Goal: Obtain resource: Obtain resource

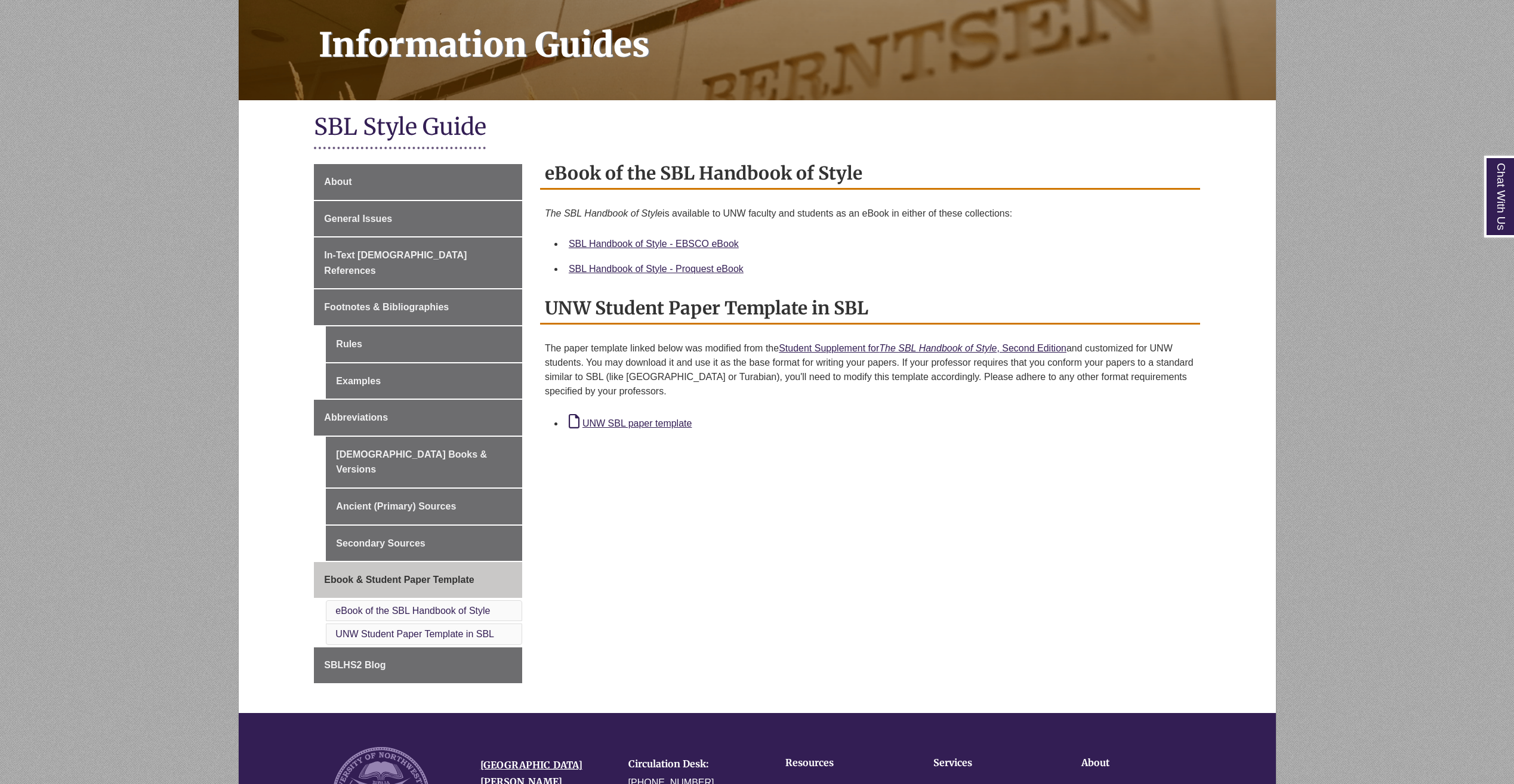
scroll to position [179, 0]
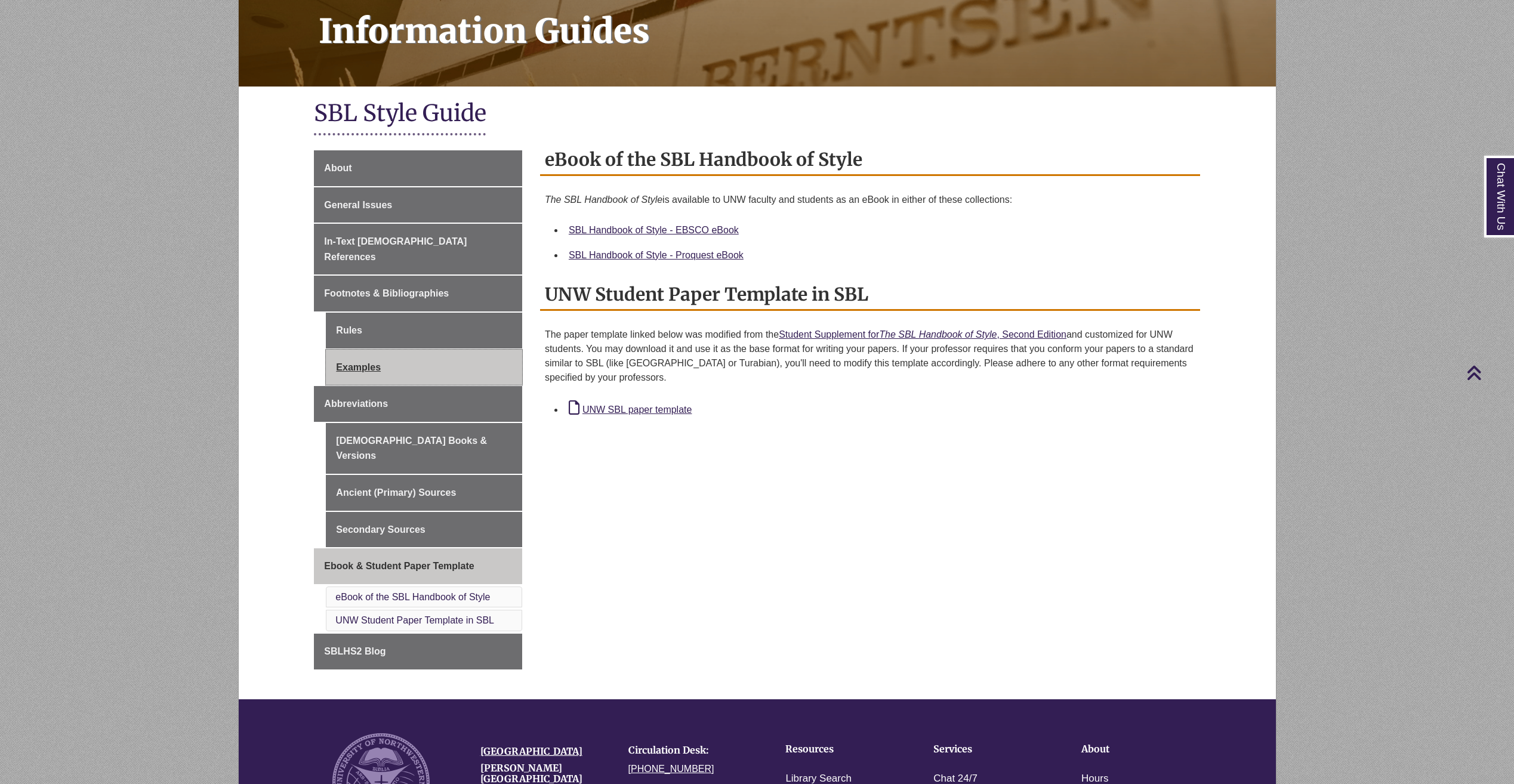
click at [464, 350] on link "Examples" at bounding box center [424, 367] width 196 height 35
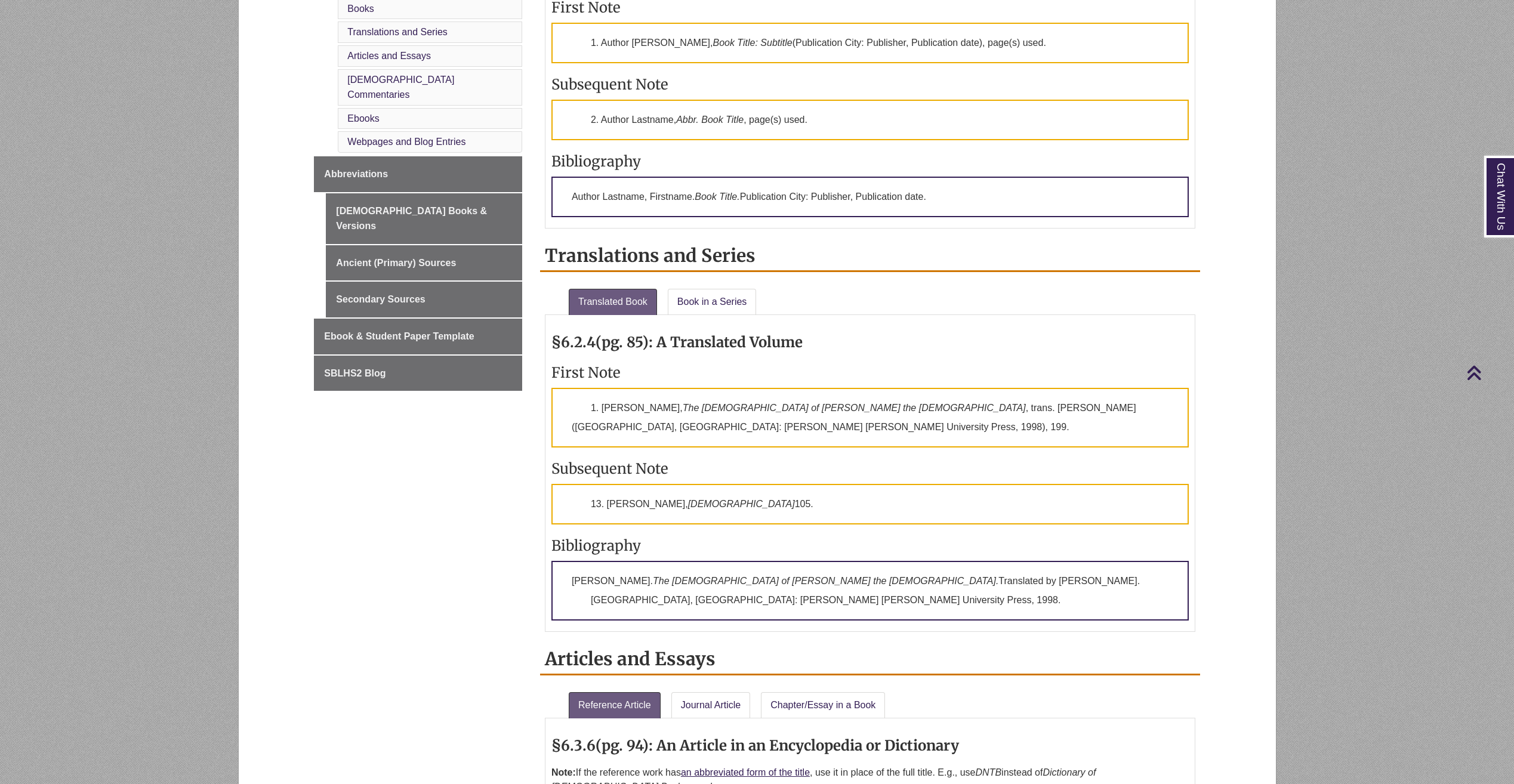
scroll to position [656, 0]
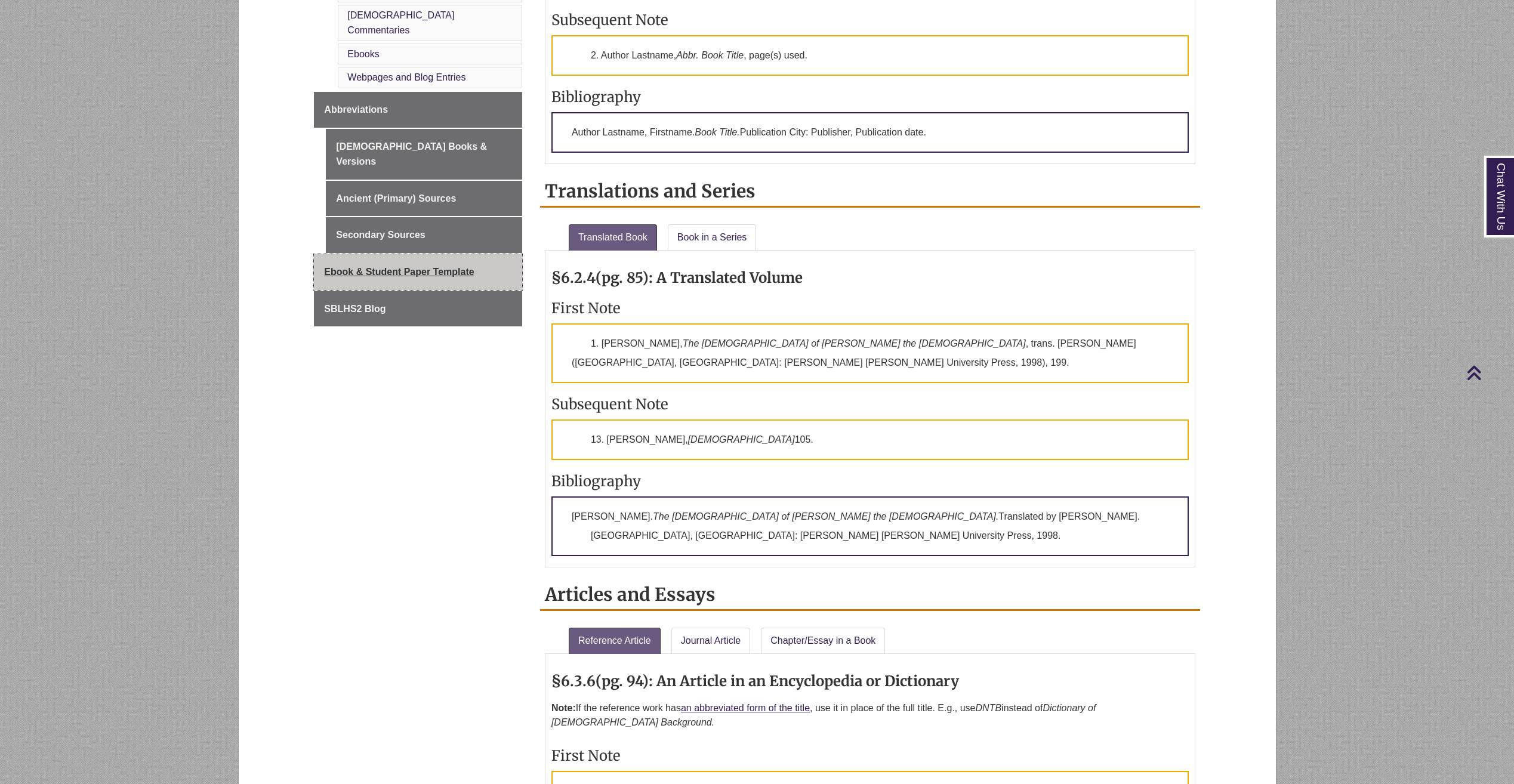
click at [459, 254] on link "Ebook & Student Paper Template" at bounding box center [418, 272] width 208 height 35
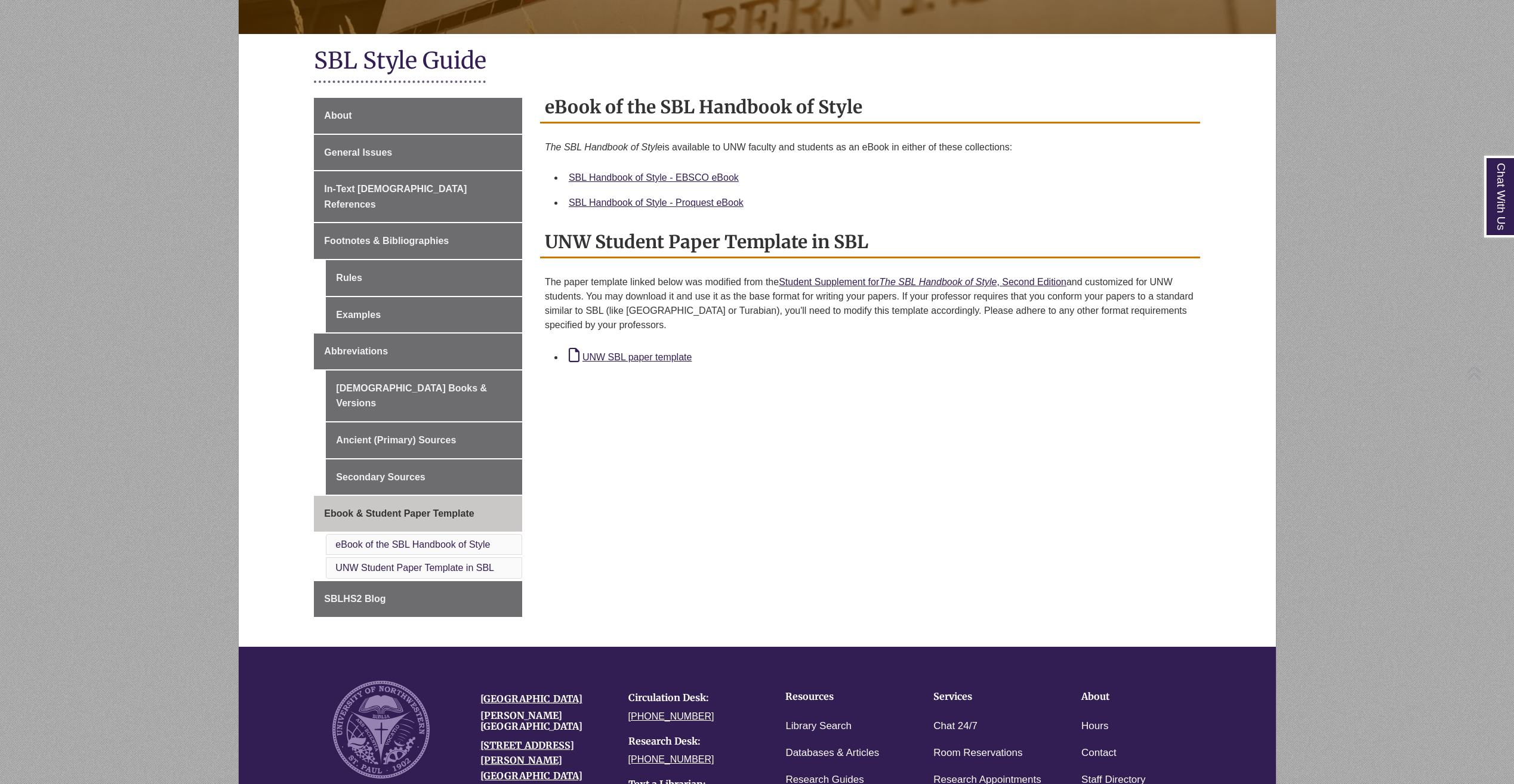
scroll to position [239, 0]
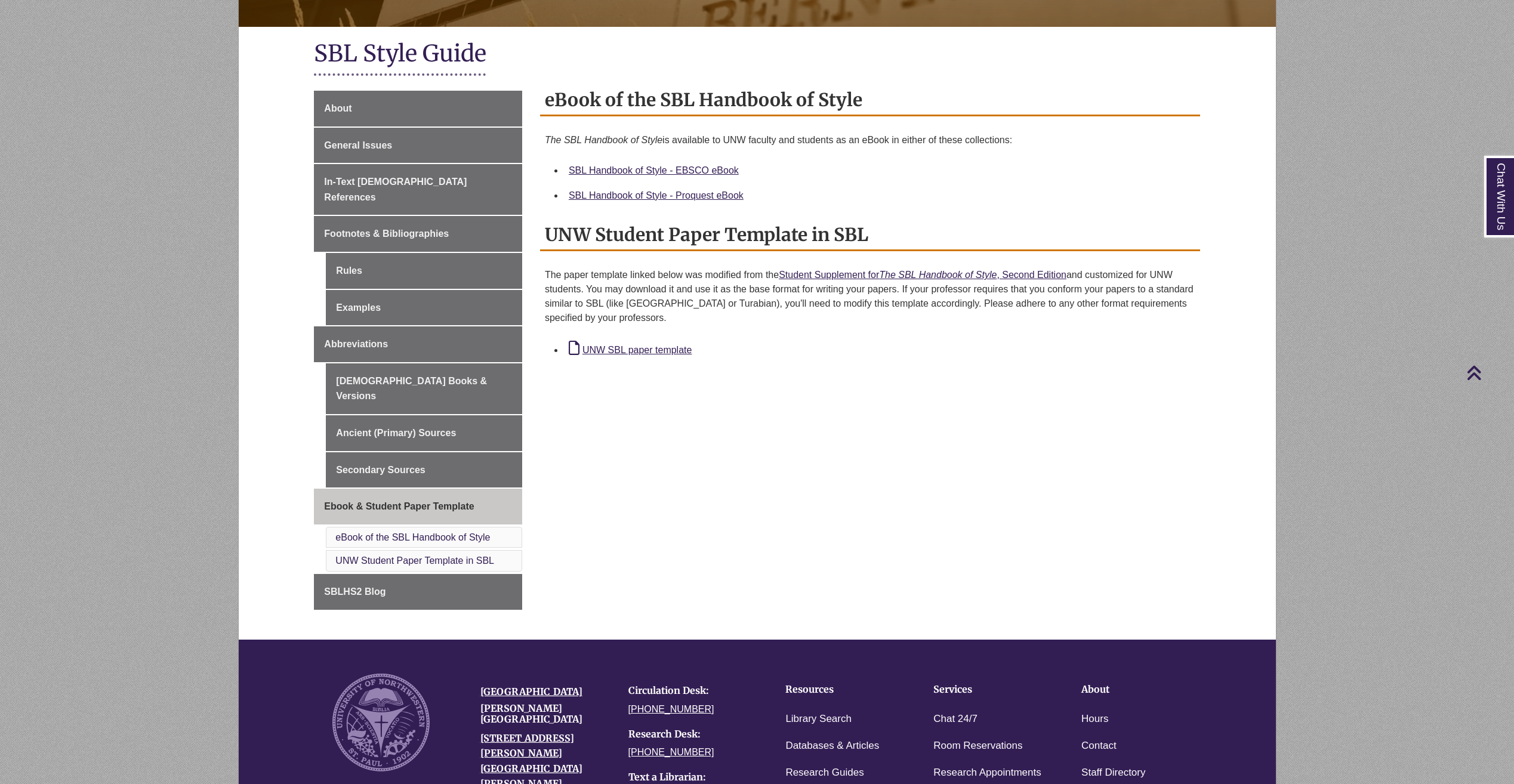
click at [665, 343] on div "UNW SBL paper template" at bounding box center [879, 349] width 621 height 17
click at [663, 352] on link "UNW SBL paper template" at bounding box center [630, 350] width 123 height 10
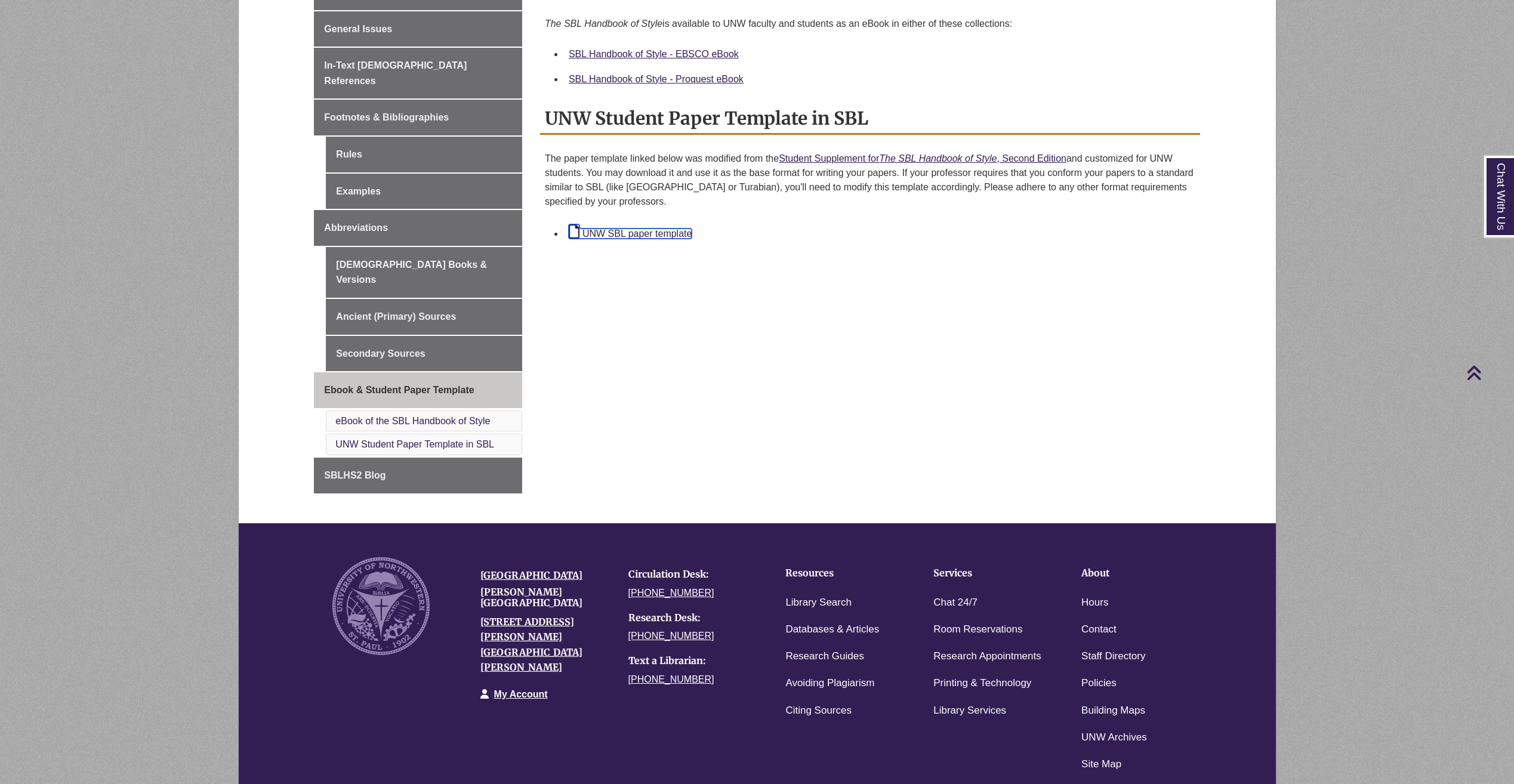
scroll to position [358, 0]
